Goal: Task Accomplishment & Management: Manage account settings

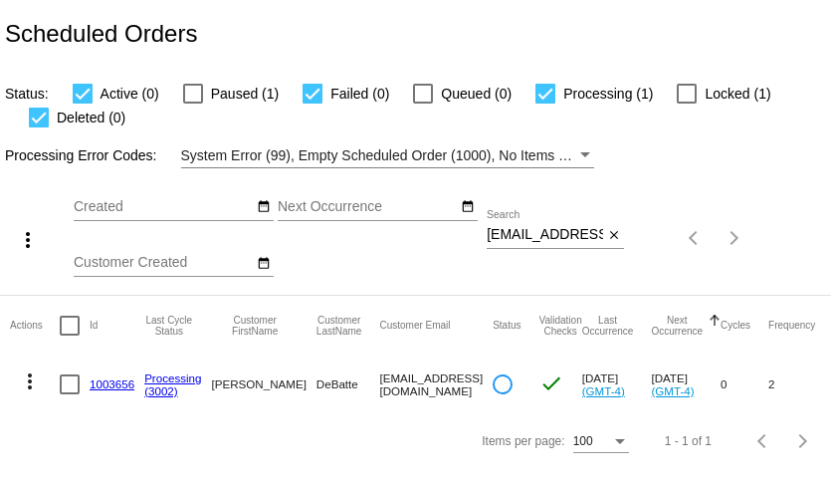
click at [32, 382] on mat-icon "more_vert" at bounding box center [30, 381] width 24 height 24
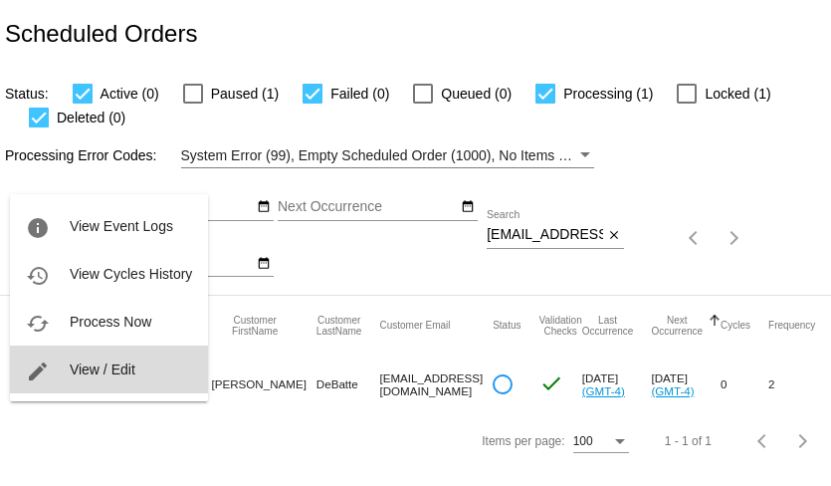
click at [65, 379] on button "edit View / Edit" at bounding box center [109, 369] width 198 height 48
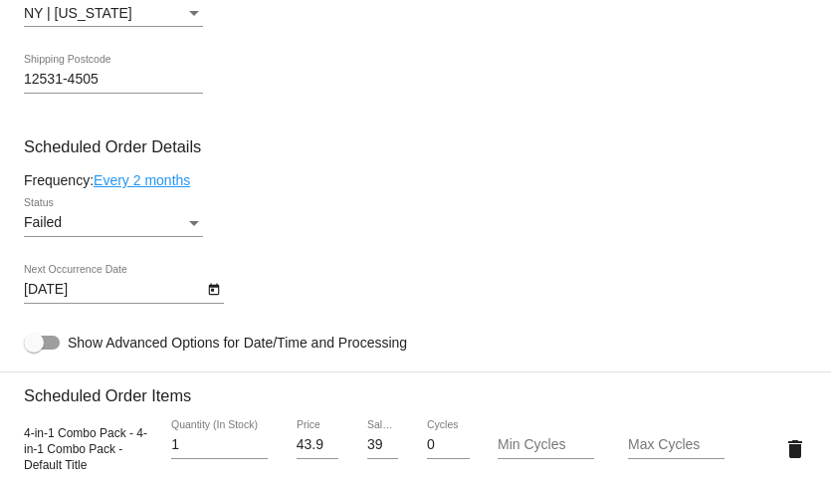
scroll to position [1095, 0]
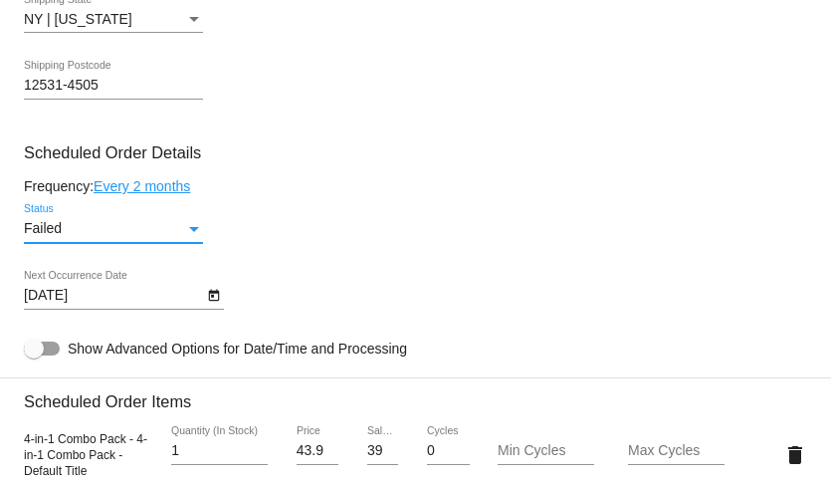
click at [189, 232] on div "Status" at bounding box center [194, 229] width 10 height 5
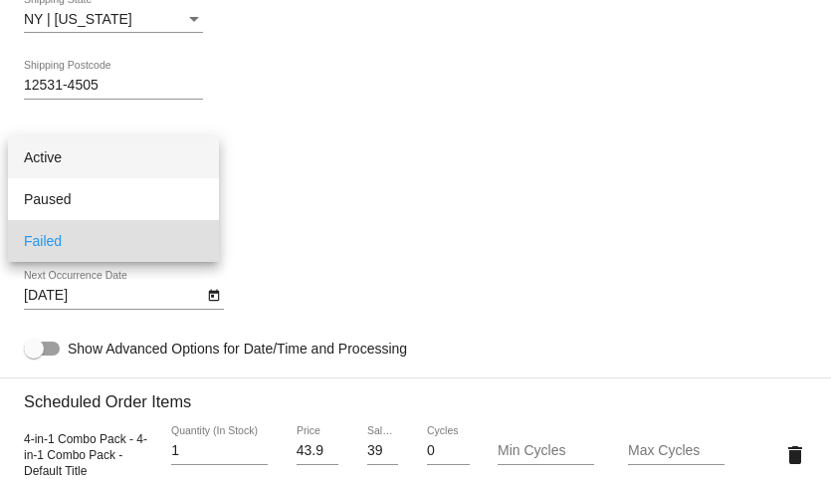
click at [155, 150] on span "Active" at bounding box center [113, 157] width 179 height 42
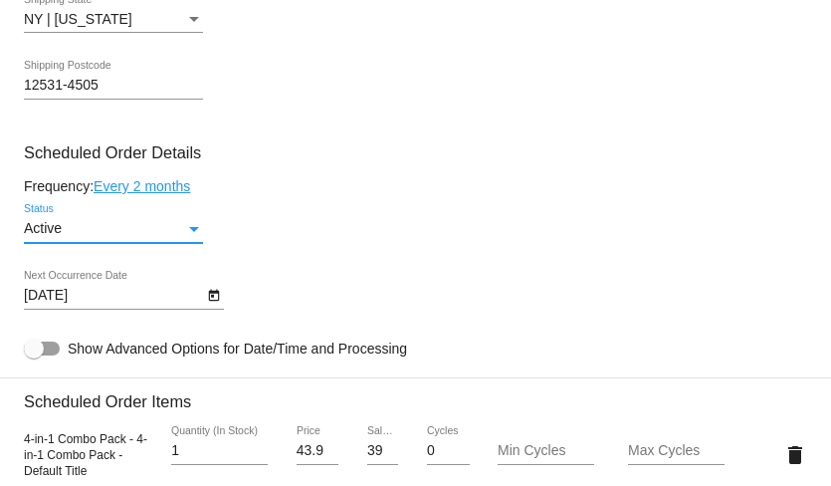
click at [213, 308] on icon "Open calendar" at bounding box center [214, 296] width 14 height 24
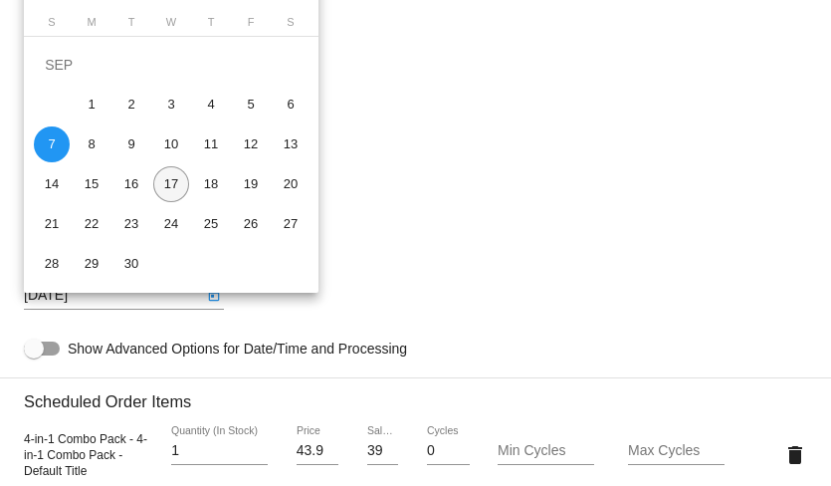
click at [171, 190] on div "17" at bounding box center [171, 184] width 36 height 36
type input "[DATE]"
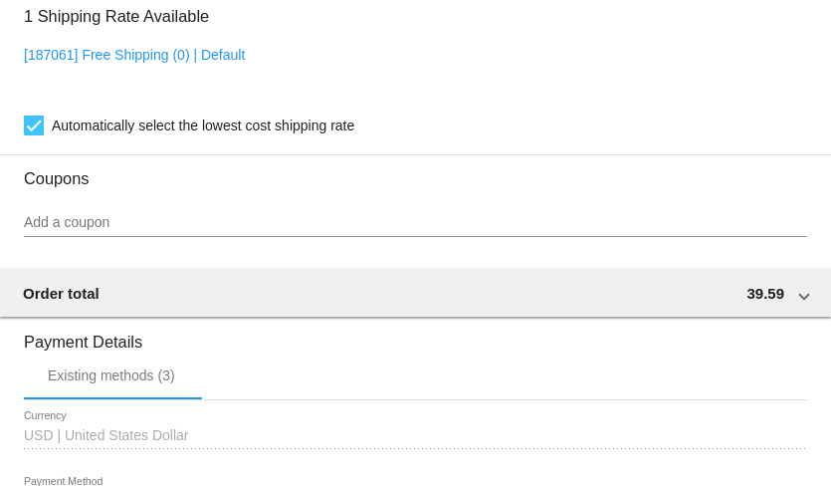
scroll to position [2044, 0]
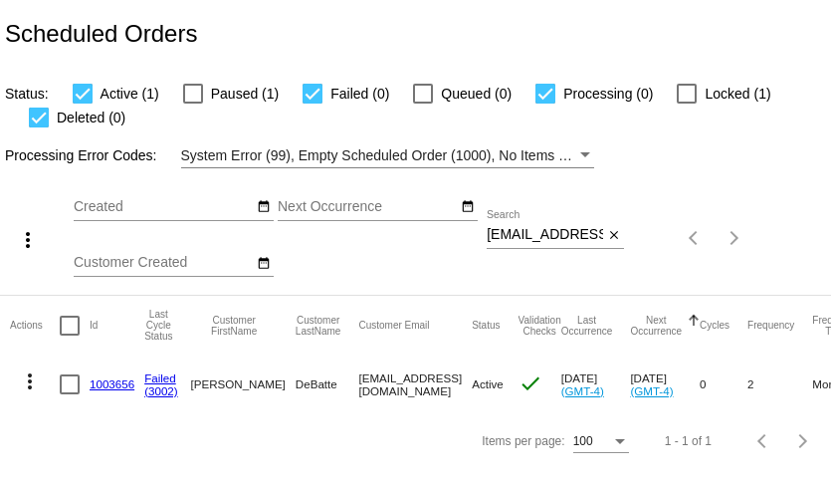
click at [27, 378] on mat-icon "more_vert" at bounding box center [30, 381] width 24 height 24
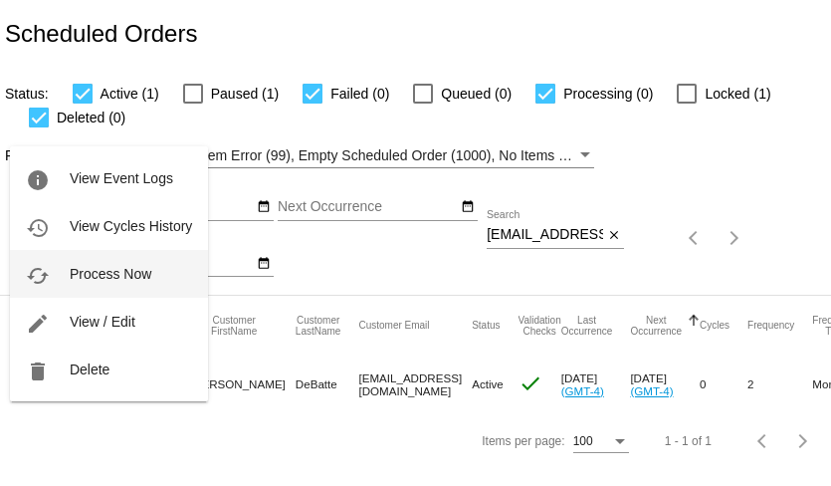
click at [112, 269] on span "Process Now" at bounding box center [111, 274] width 82 height 16
